Goal: Task Accomplishment & Management: Use online tool/utility

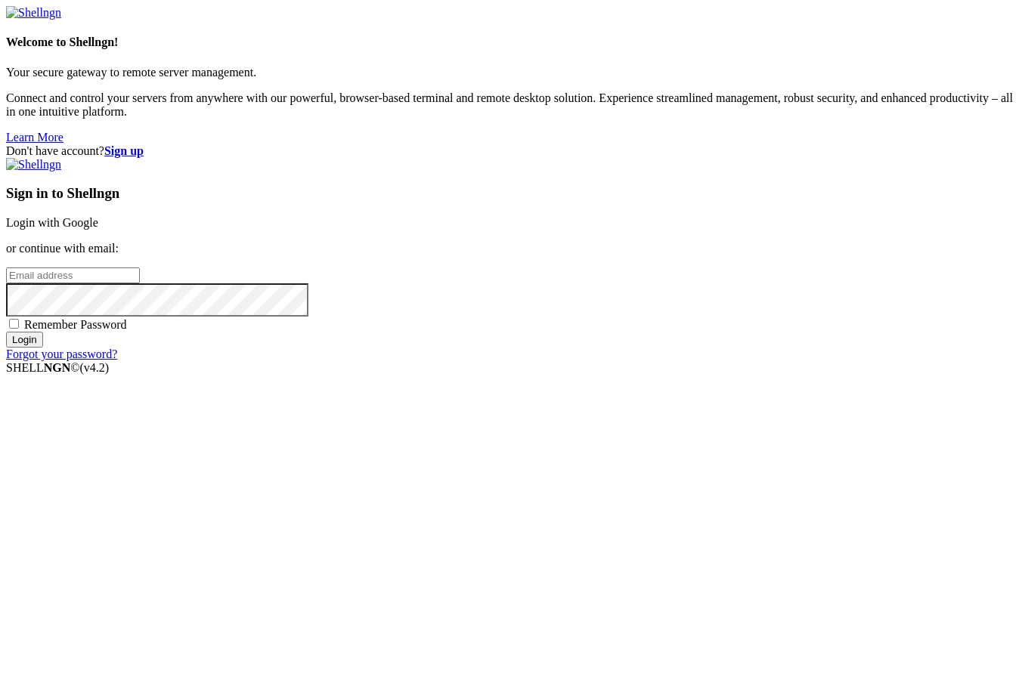
click at [140, 284] on input "email" at bounding box center [73, 276] width 134 height 16
type input "[EMAIL_ADDRESS][DOMAIN_NAME]"
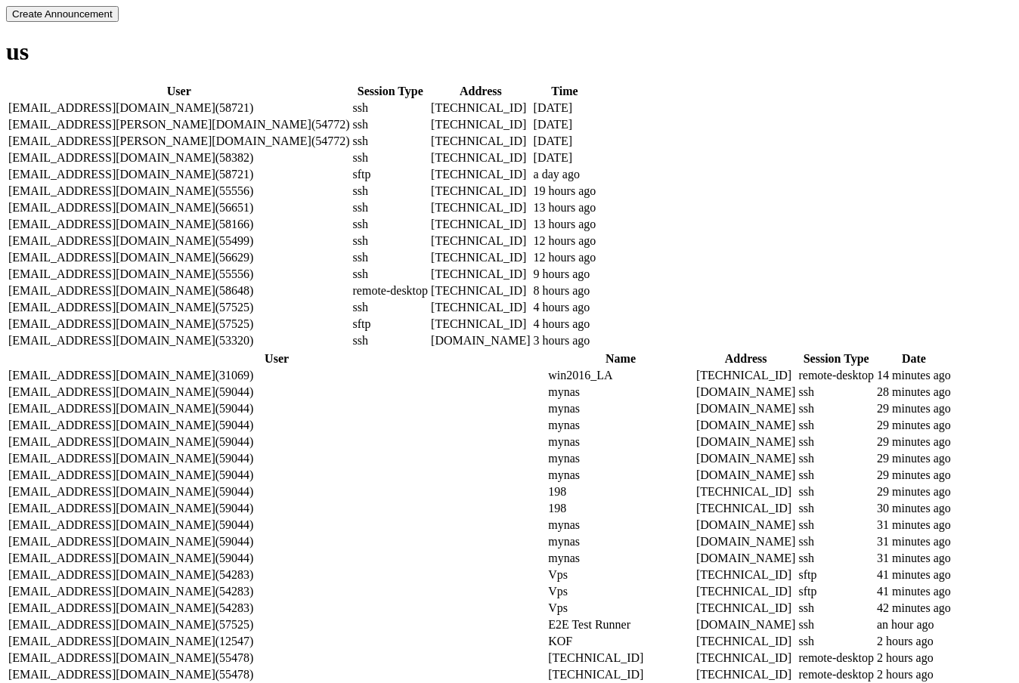
click at [352, 332] on td "sftp" at bounding box center [390, 324] width 77 height 15
